Goal: Task Accomplishment & Management: Manage account settings

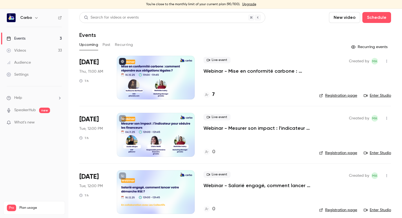
click at [231, 72] on p "Webinar - Mise en conformité carbone : comment répondre aux obligations légales…" at bounding box center [257, 71] width 107 height 7
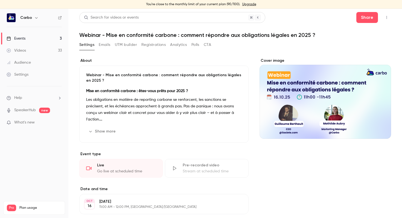
click at [157, 45] on button "Registrations" at bounding box center [154, 45] width 24 height 9
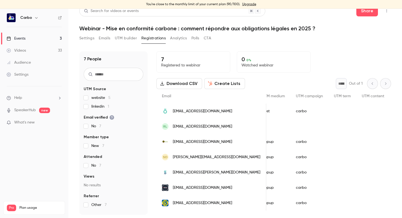
scroll to position [0, 888]
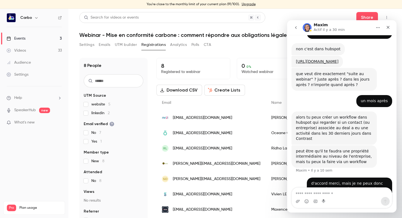
scroll to position [400, 0]
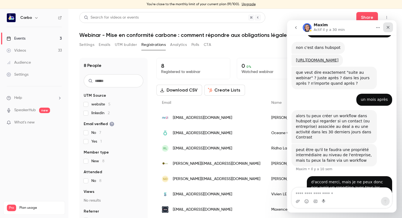
click at [389, 27] on icon "Fermer" at bounding box center [388, 27] width 4 height 4
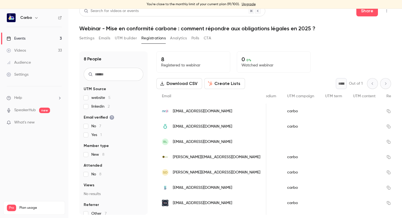
scroll to position [0, 0]
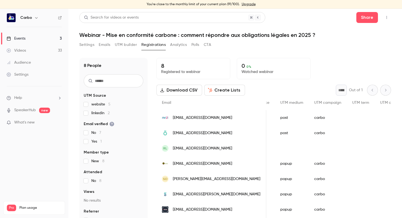
scroll to position [0, 873]
